Goal: Find contact information: Find contact information

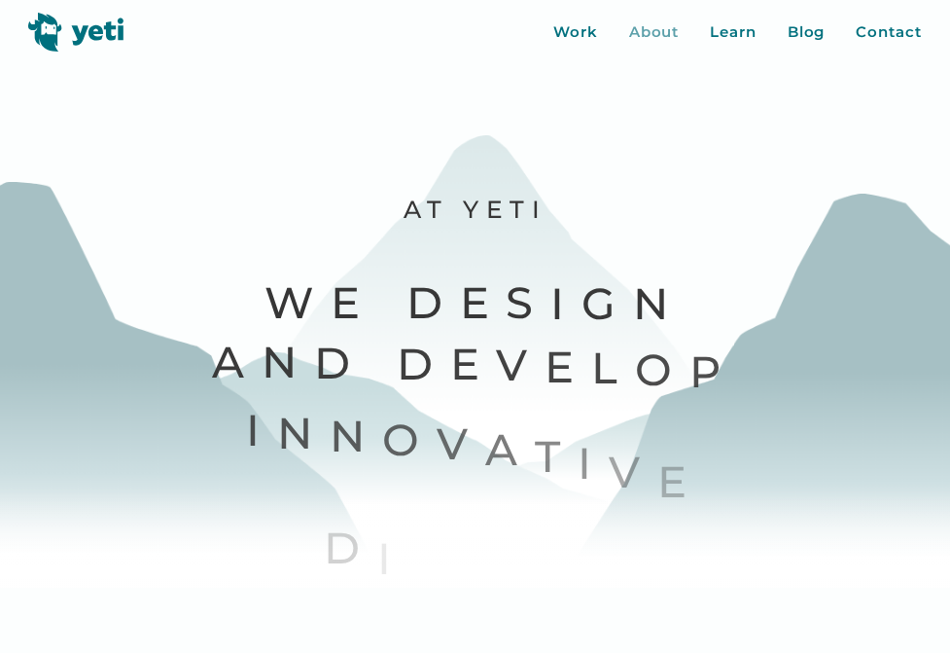
click at [659, 29] on div "About" at bounding box center [654, 32] width 51 height 22
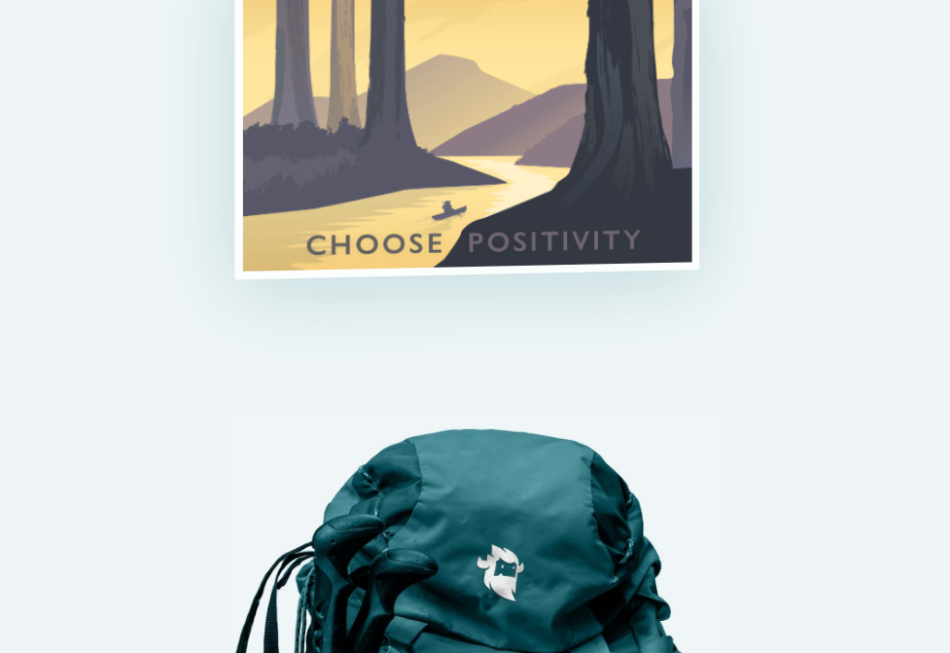
scroll to position [4669, 0]
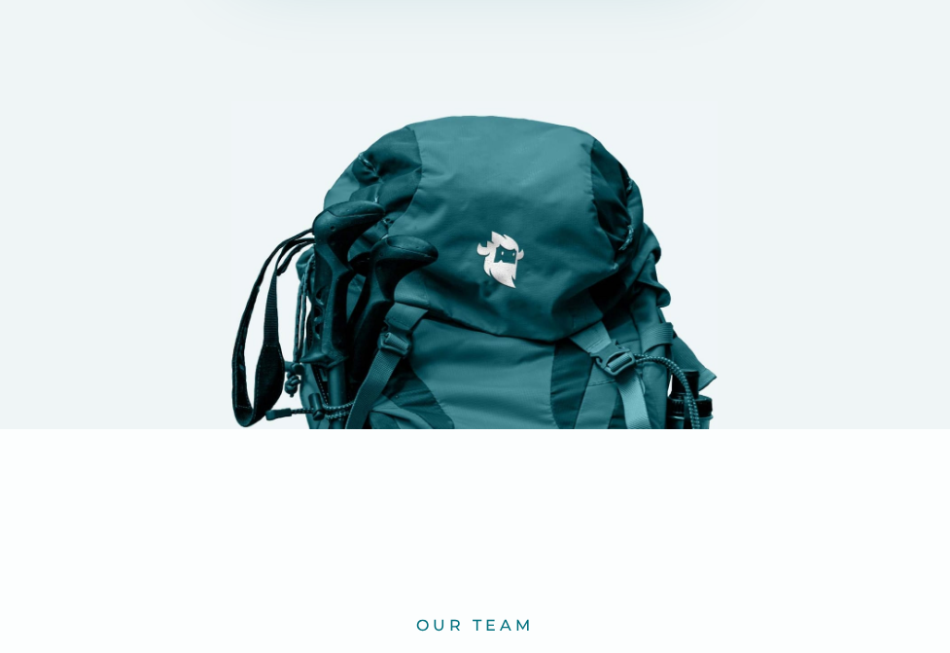
drag, startPoint x: 197, startPoint y: 334, endPoint x: 83, endPoint y: 317, distance: 116.0
copy div "CEO & Founding Partner"
drag, startPoint x: 303, startPoint y: 309, endPoint x: 395, endPoint y: 339, distance: 96.0
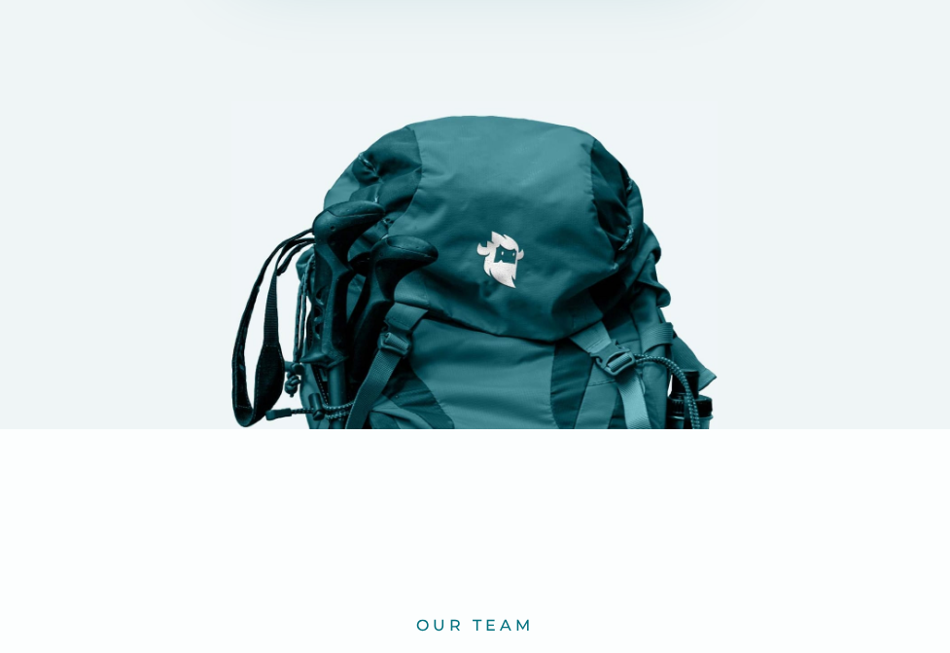
copy div "CTO & Founding Partner"
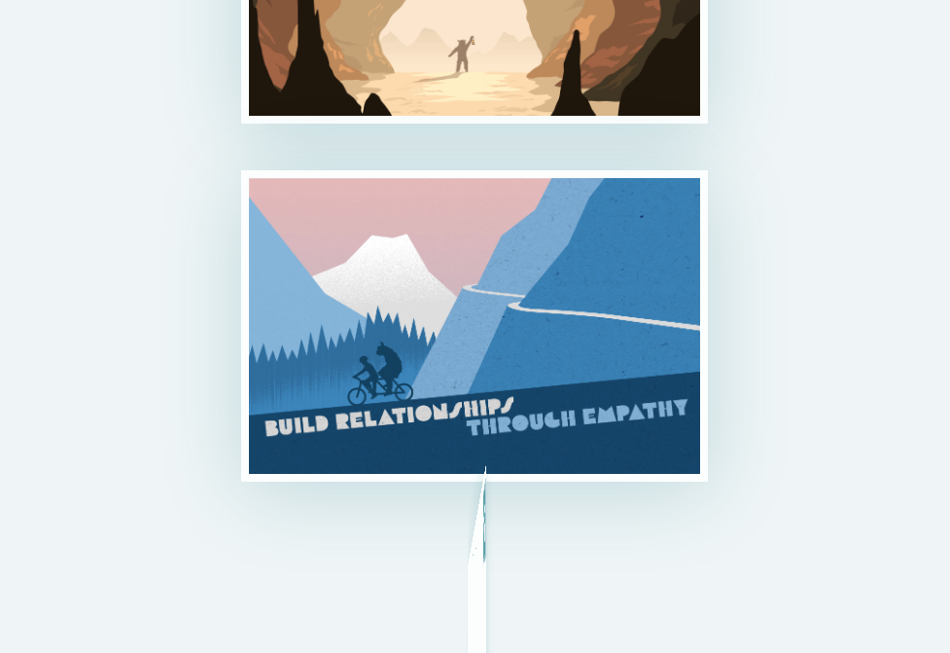
scroll to position [3268, 0]
